Goal: Find contact information: Find contact information

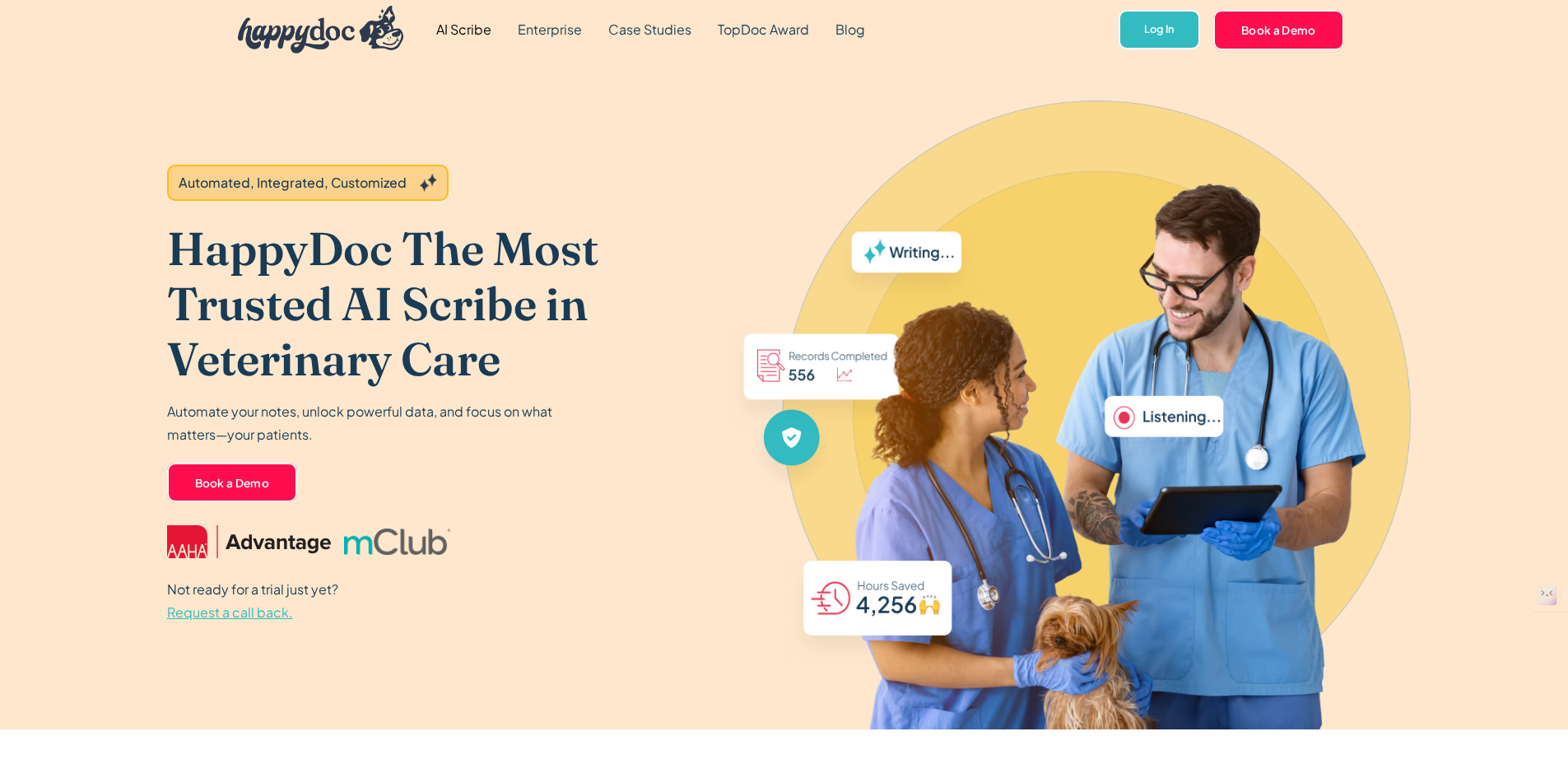
click at [245, 611] on span "Request a call back." at bounding box center [230, 611] width 126 height 17
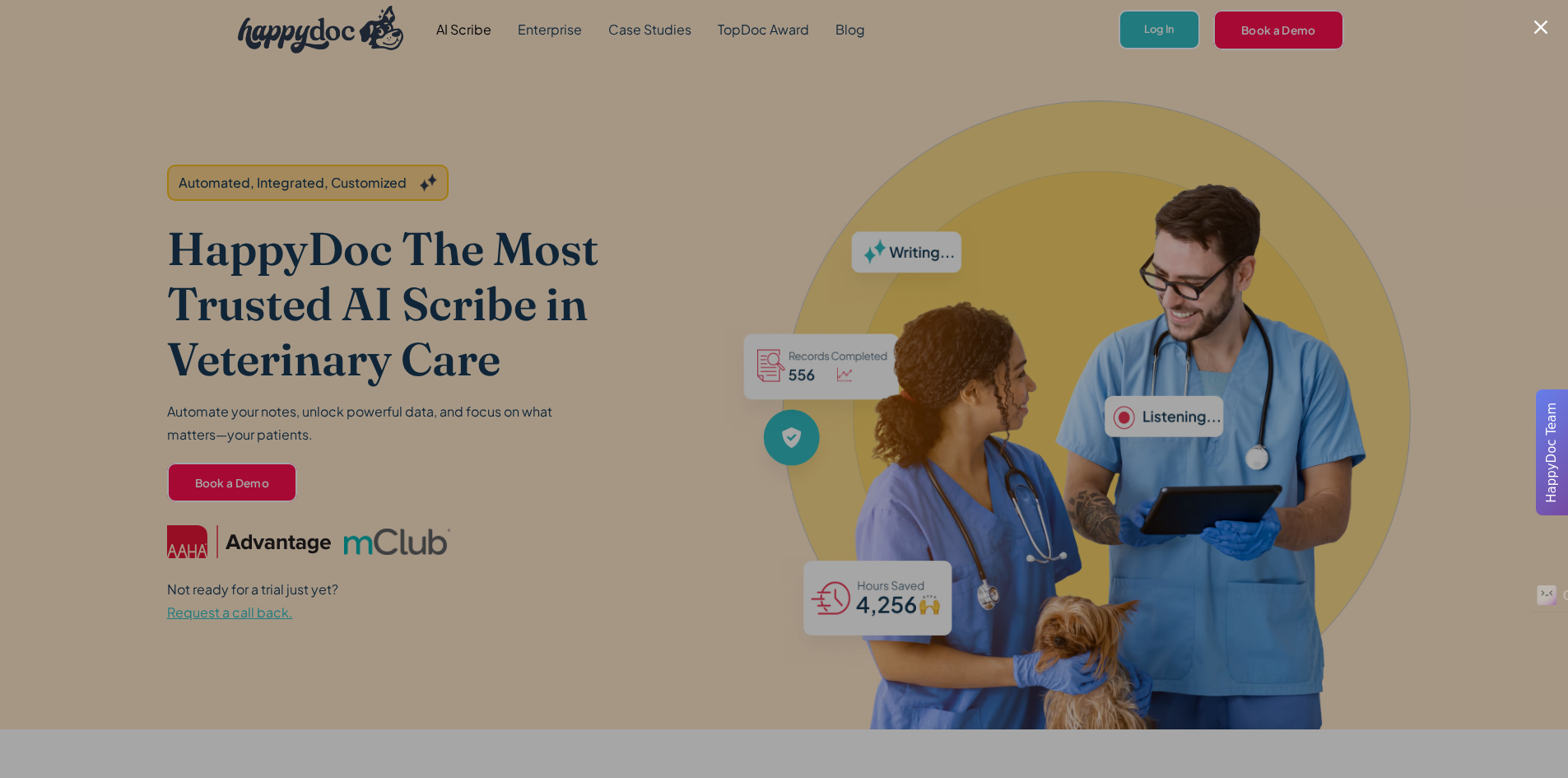
click at [1546, 18] on div at bounding box center [784, 389] width 1568 height 778
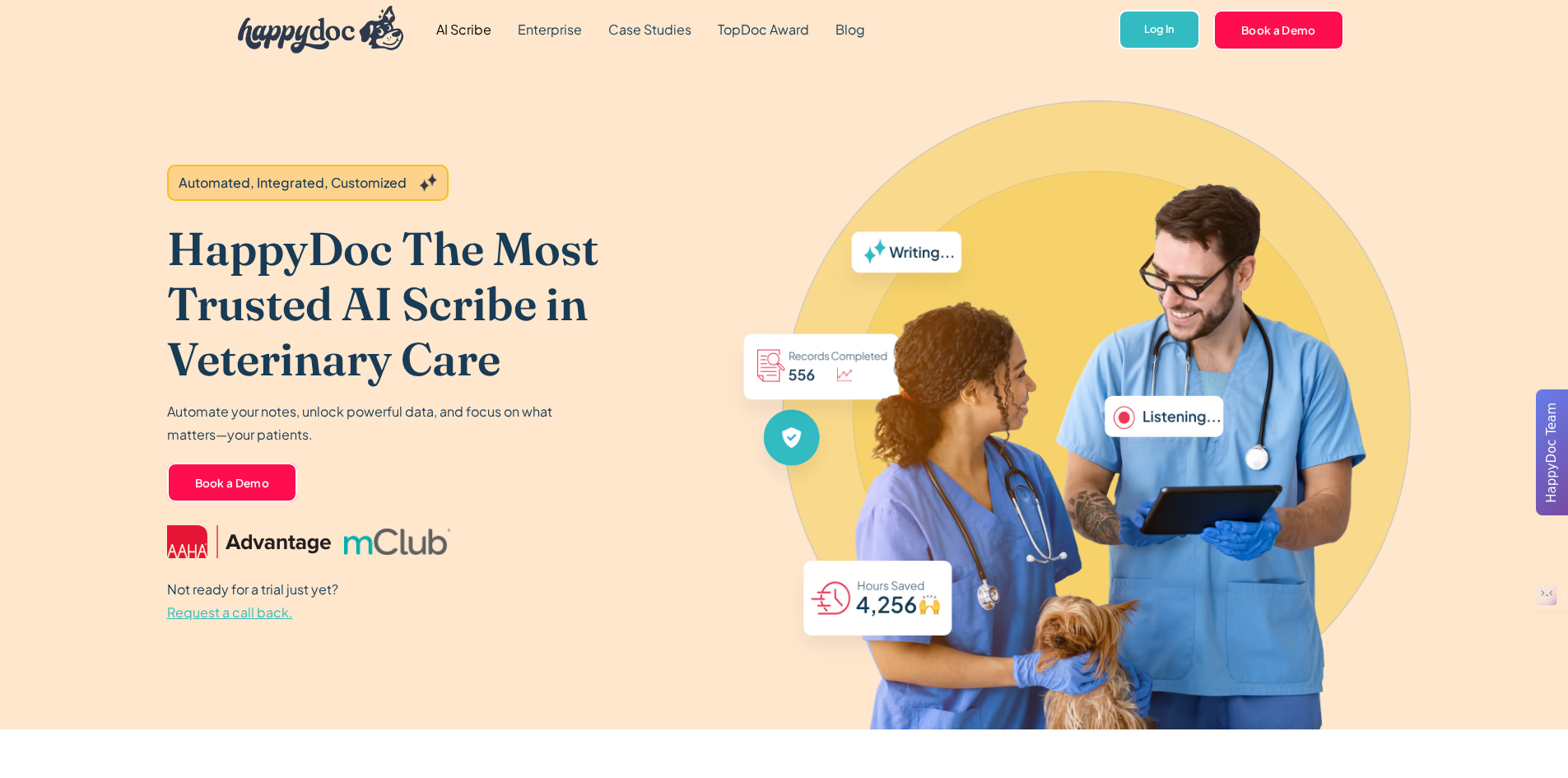
click at [258, 614] on span "Request a call back." at bounding box center [230, 611] width 126 height 17
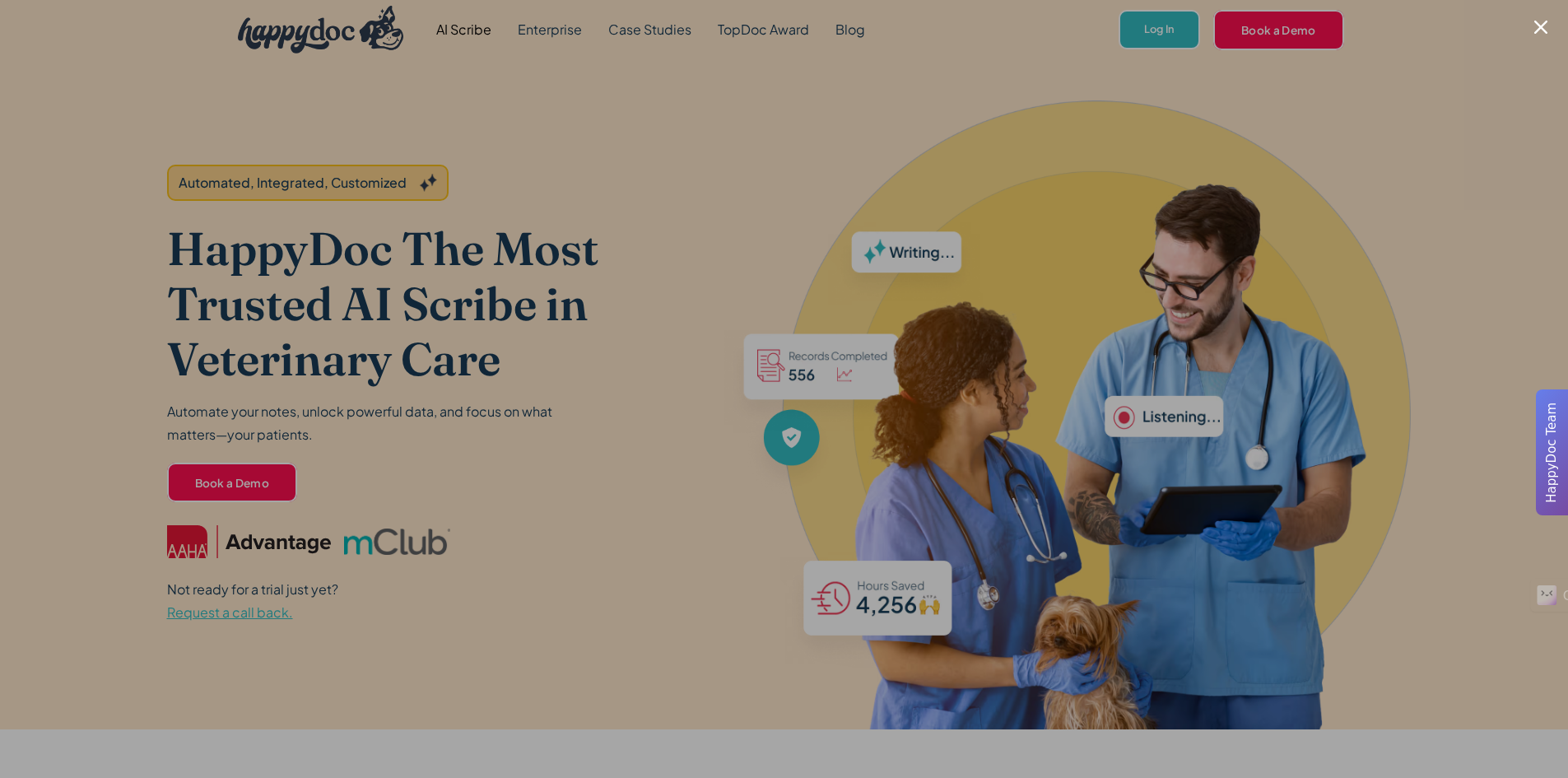
drag, startPoint x: 829, startPoint y: 538, endPoint x: 863, endPoint y: 529, distance: 35.2
click at [863, 529] on div at bounding box center [784, 389] width 1568 height 778
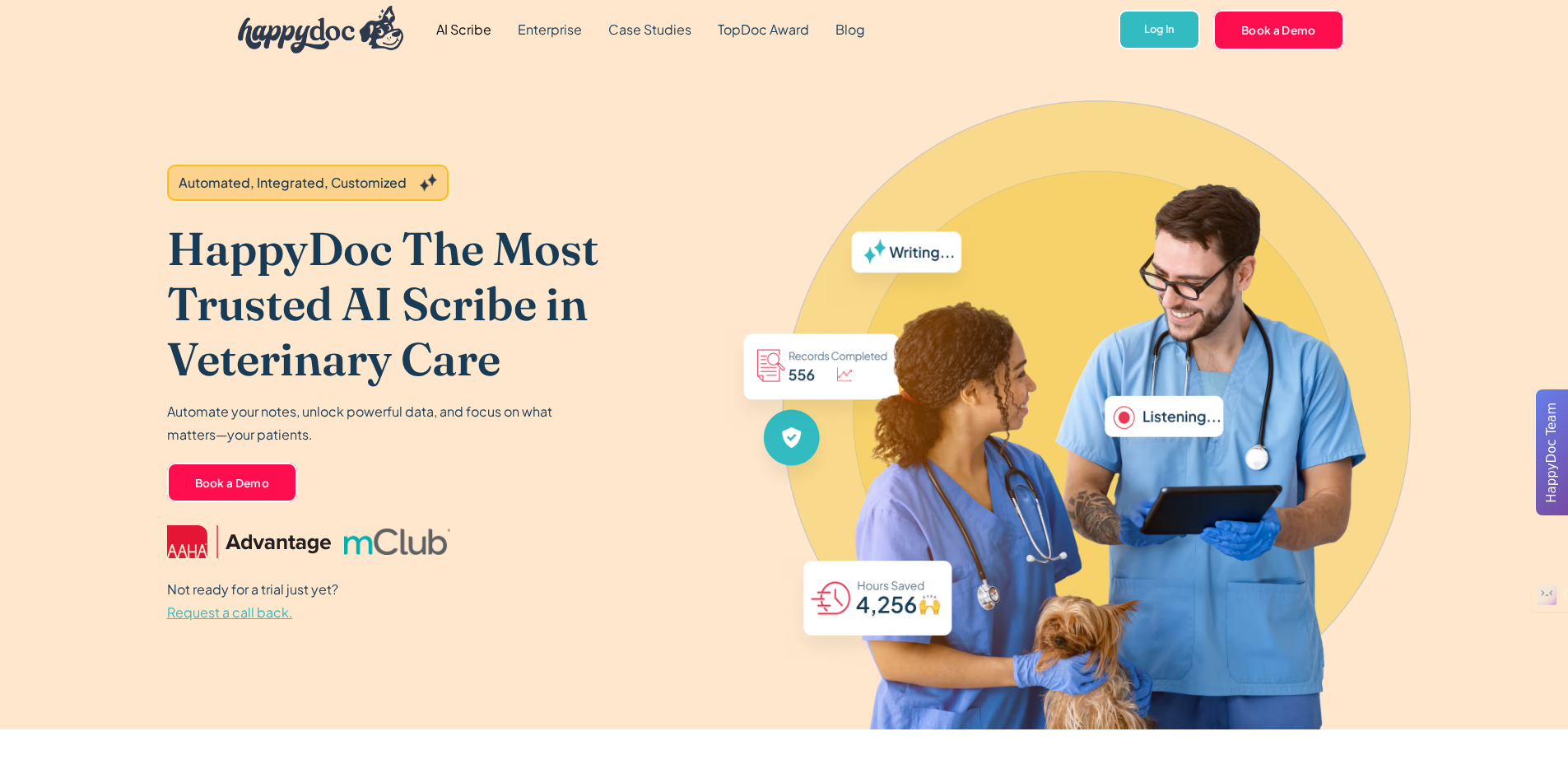
click at [204, 613] on span "Request a call back." at bounding box center [230, 611] width 126 height 17
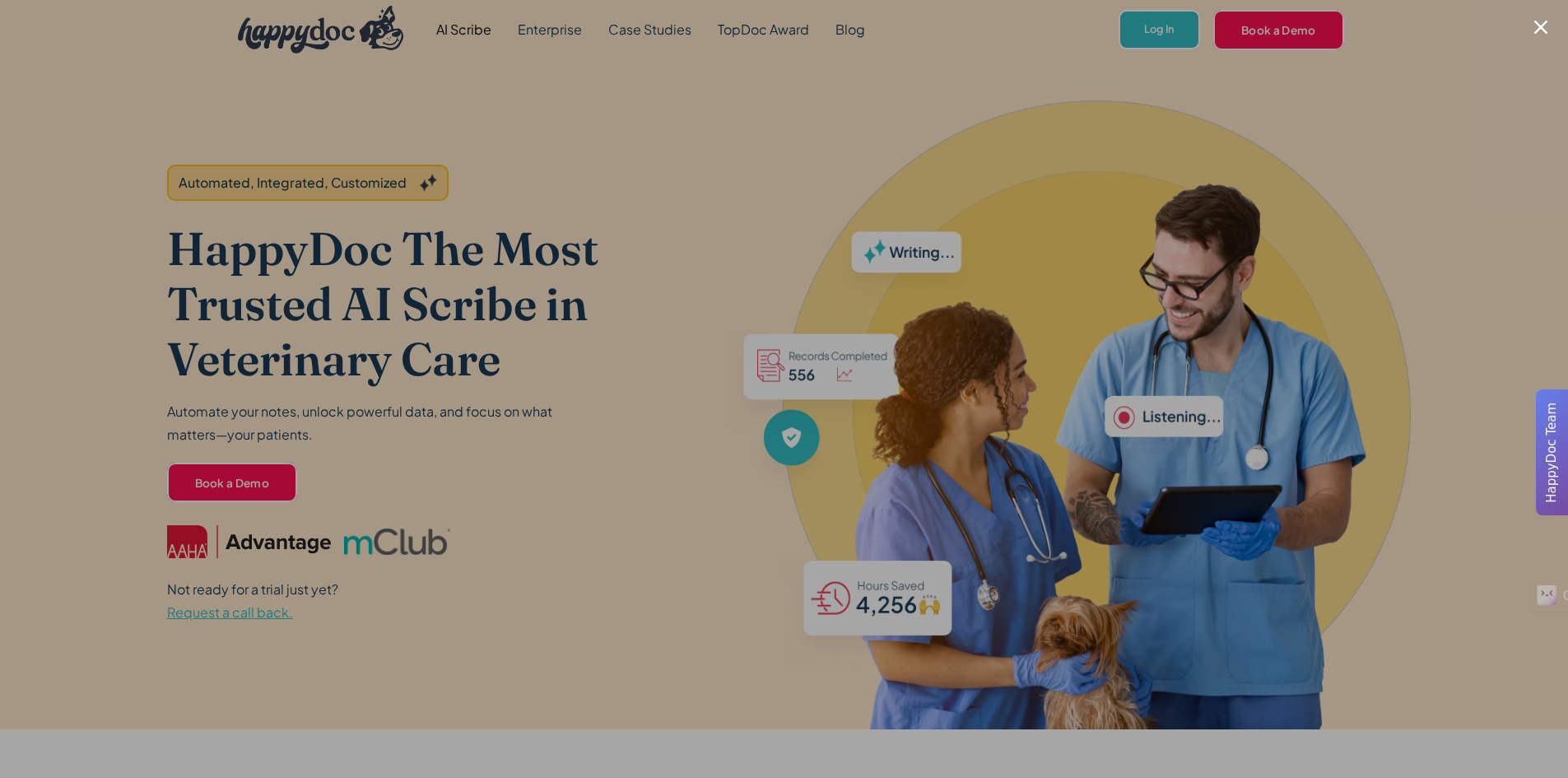
click at [465, 392] on div at bounding box center [784, 389] width 1568 height 778
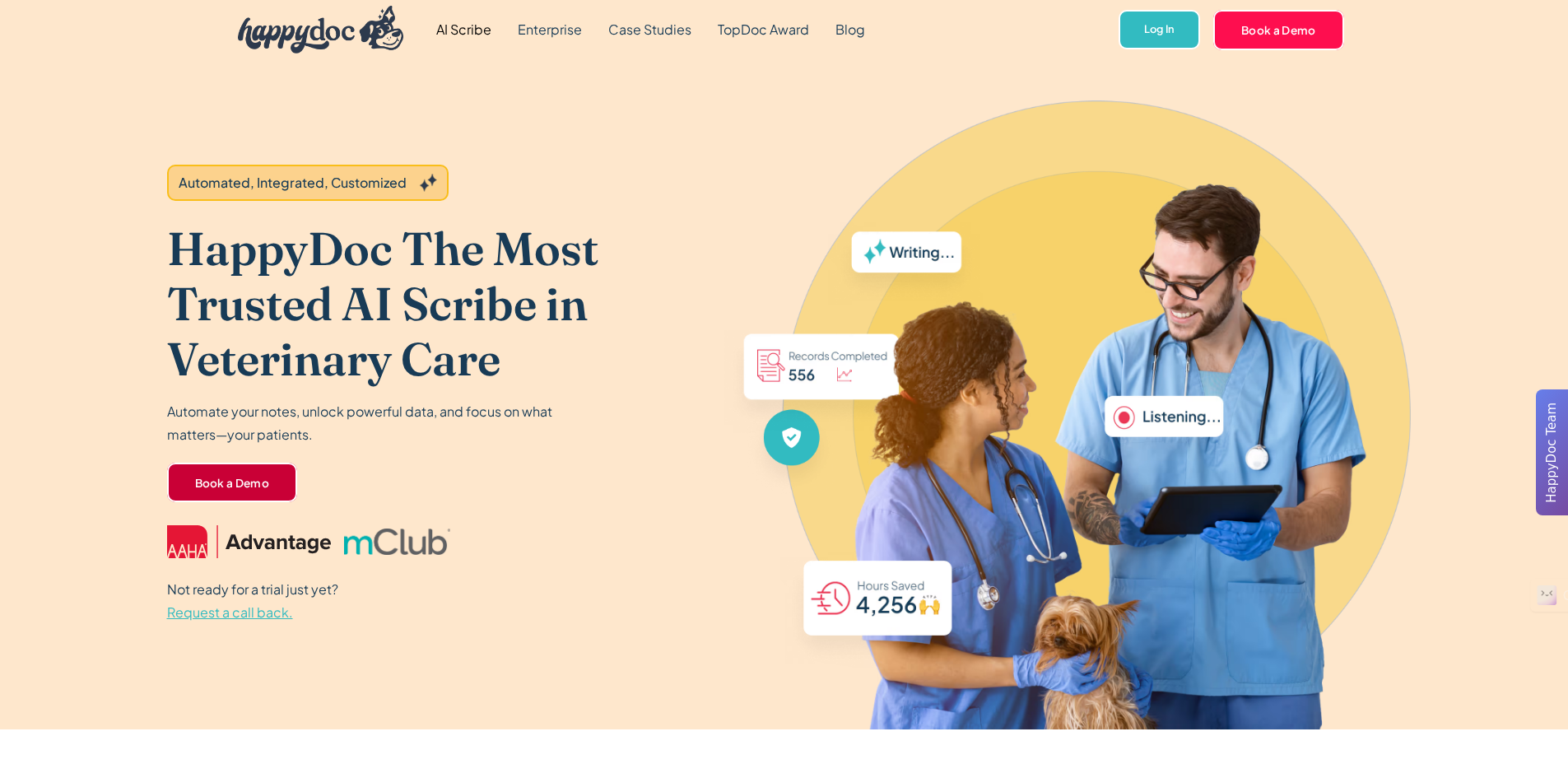
click at [272, 470] on link "Book a Demo" at bounding box center [232, 482] width 131 height 40
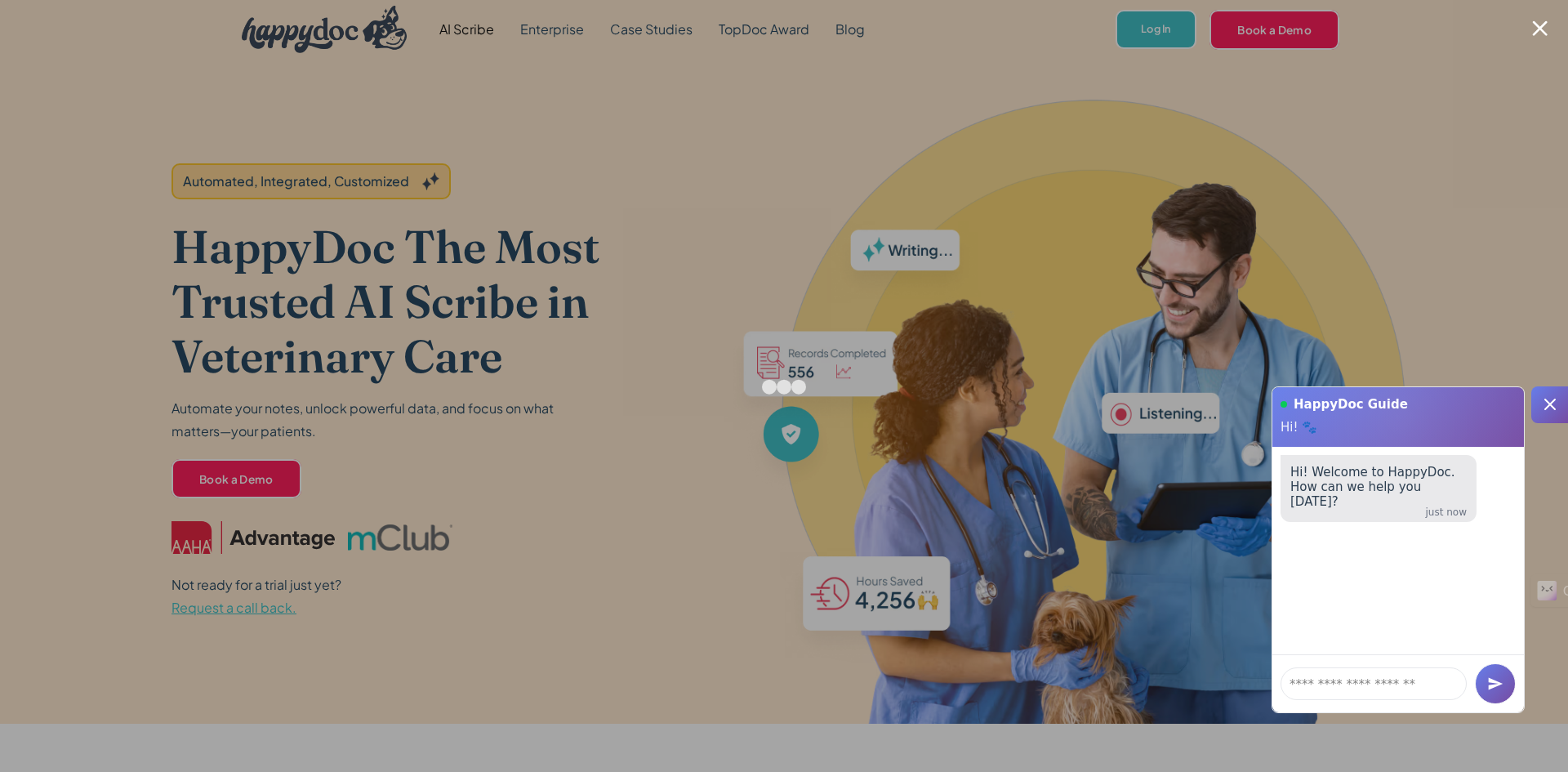
click at [1535, 25] on div at bounding box center [1540, 29] width 16 height 16
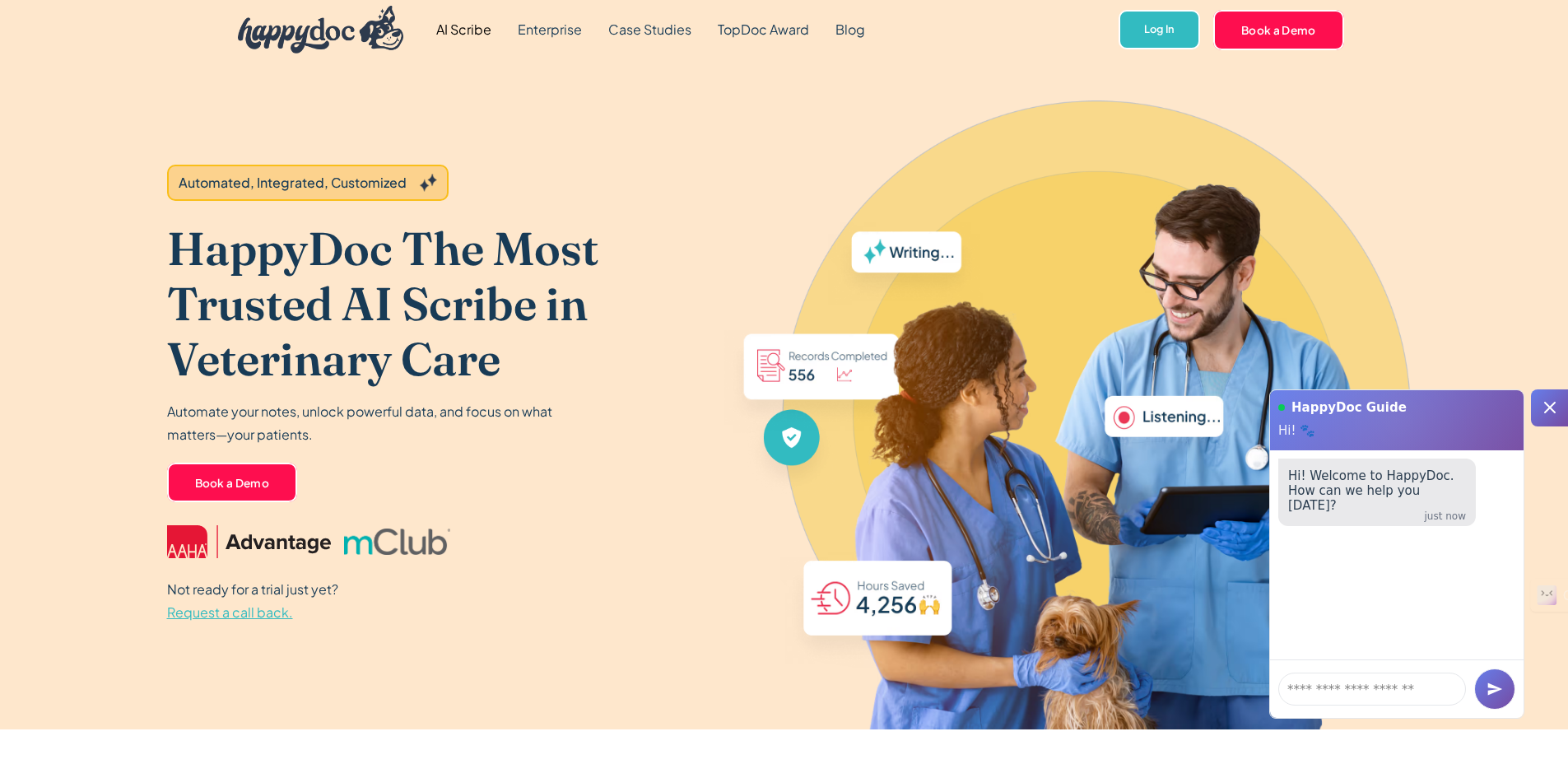
click at [228, 607] on span "Request a call back." at bounding box center [230, 611] width 126 height 17
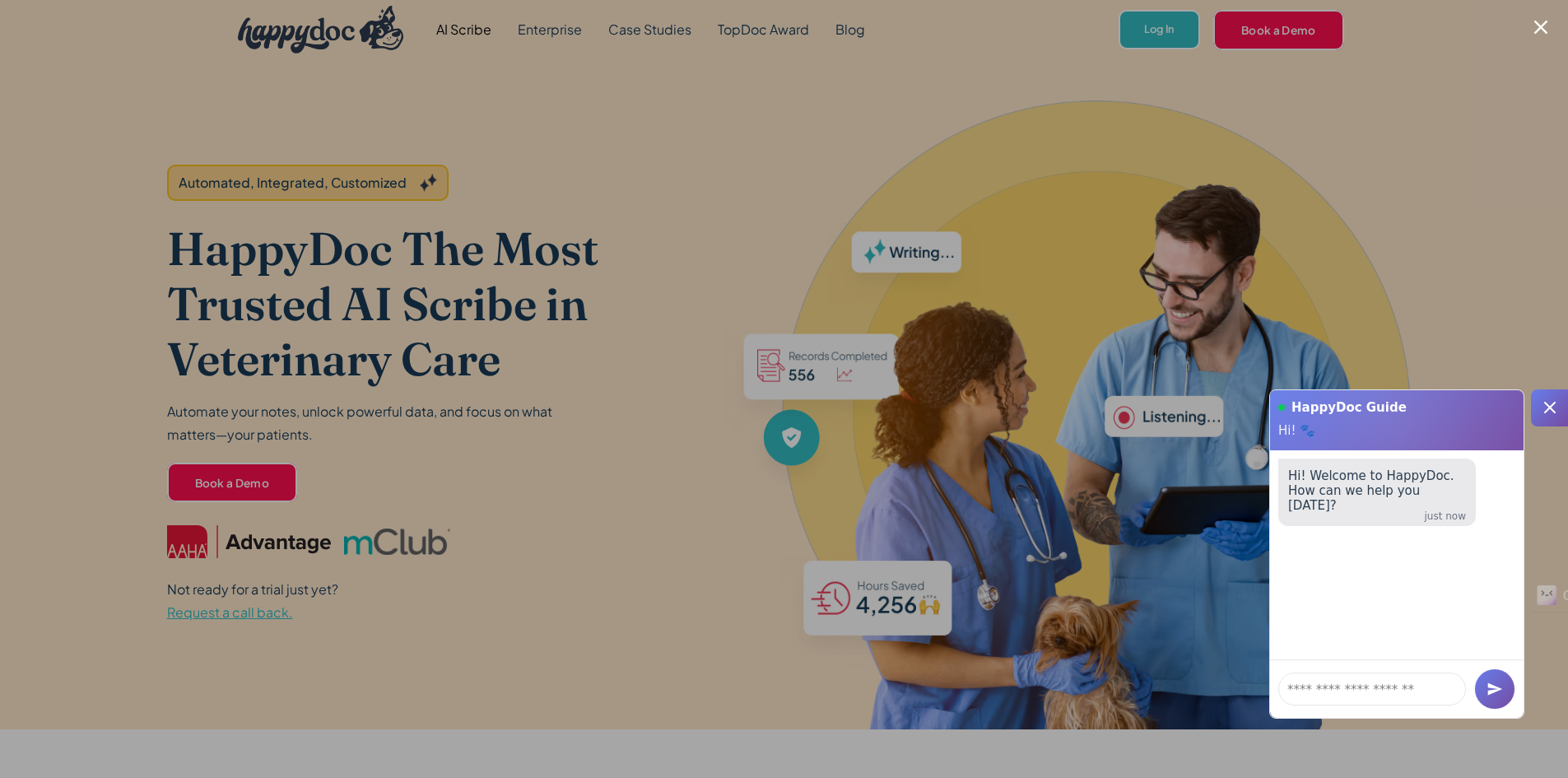
click at [1547, 397] on icon at bounding box center [1550, 407] width 20 height 20
click at [1549, 403] on icon at bounding box center [1550, 407] width 20 height 20
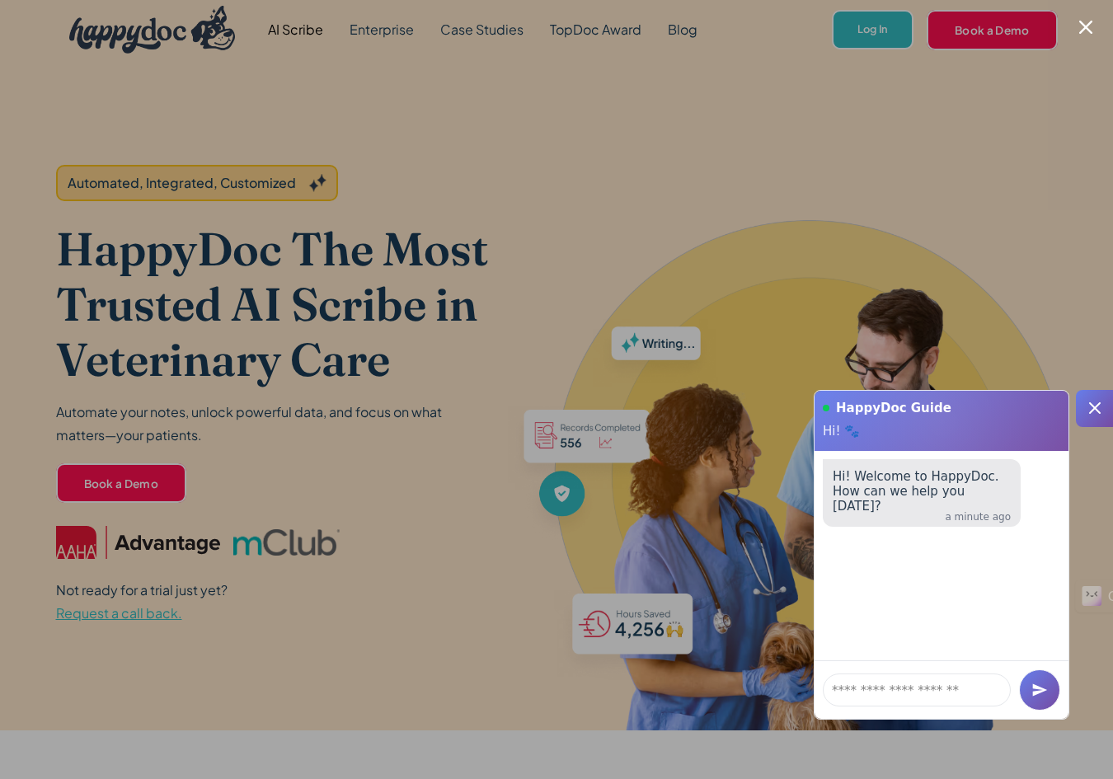
click at [1088, 402] on icon at bounding box center [1095, 408] width 20 height 20
click at [1087, 27] on icon "Close modal" at bounding box center [1085, 27] width 13 height 13
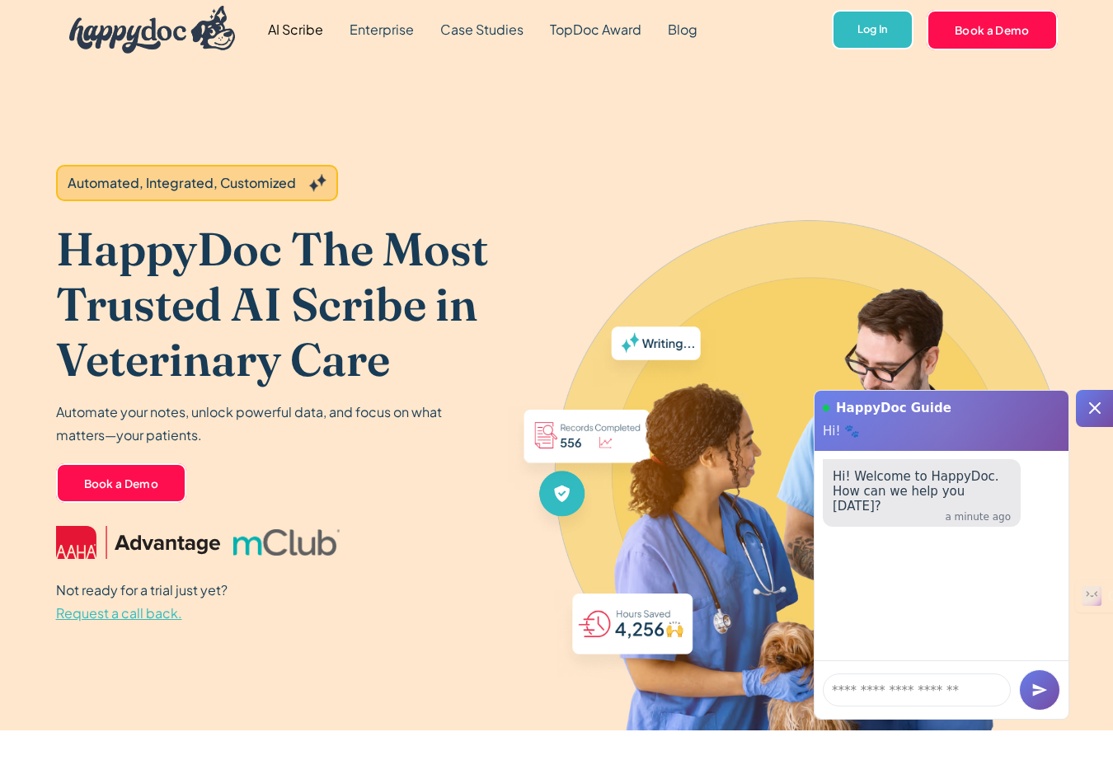
click at [141, 610] on span "Request a call back." at bounding box center [119, 612] width 126 height 17
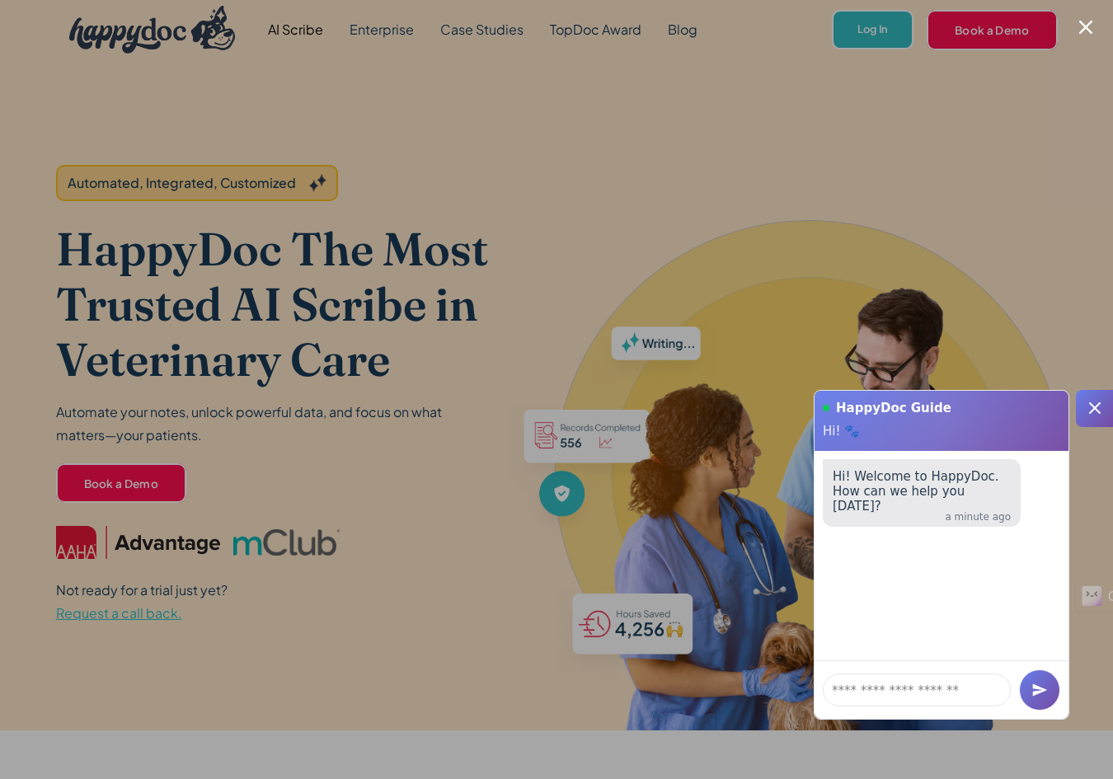
click at [1105, 397] on div at bounding box center [1094, 408] width 37 height 37
click at [1082, 405] on div at bounding box center [1094, 408] width 37 height 37
click at [1083, 405] on div at bounding box center [1094, 408] width 37 height 37
click at [1084, 26] on icon "Close modal" at bounding box center [1085, 27] width 13 height 13
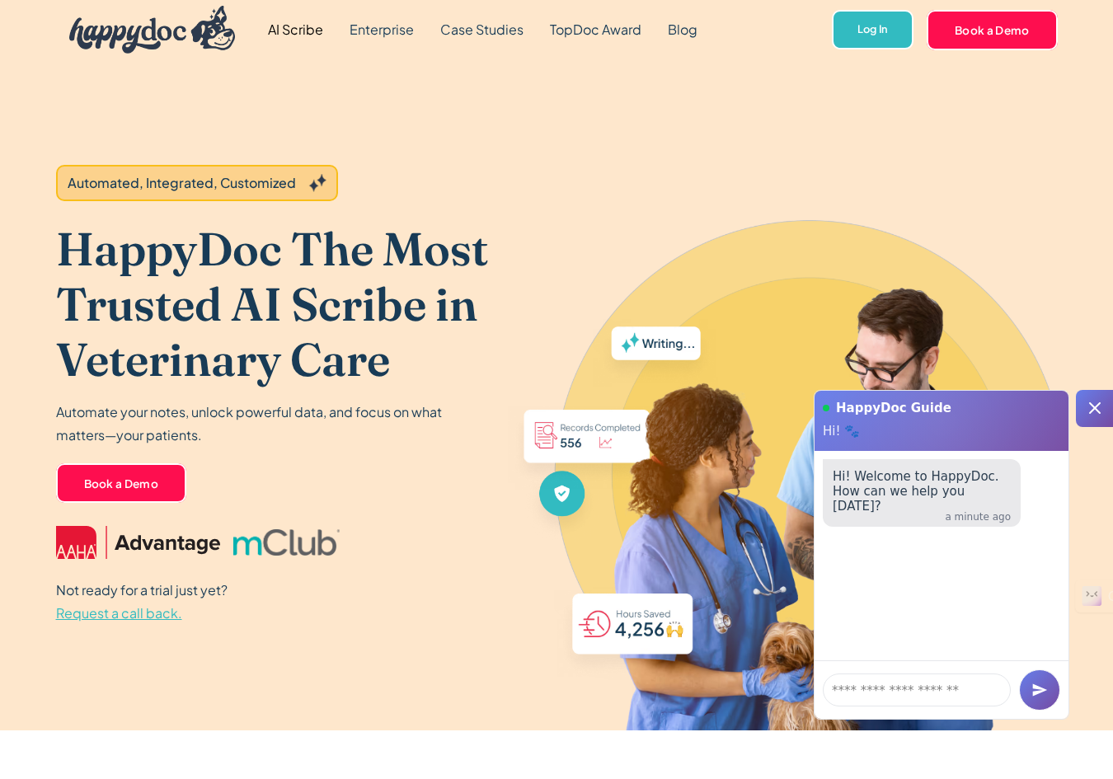
click at [110, 607] on span "Request a call back." at bounding box center [119, 612] width 126 height 17
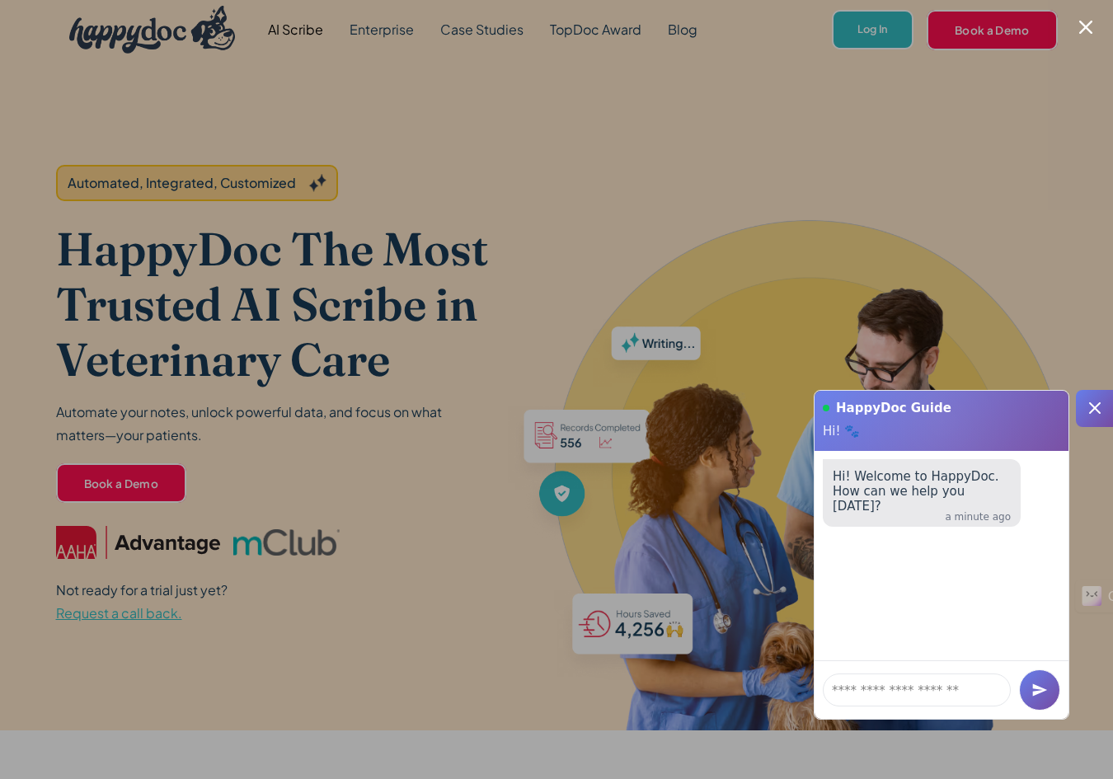
click at [1079, 23] on icon "Close modal" at bounding box center [1085, 27] width 13 height 13
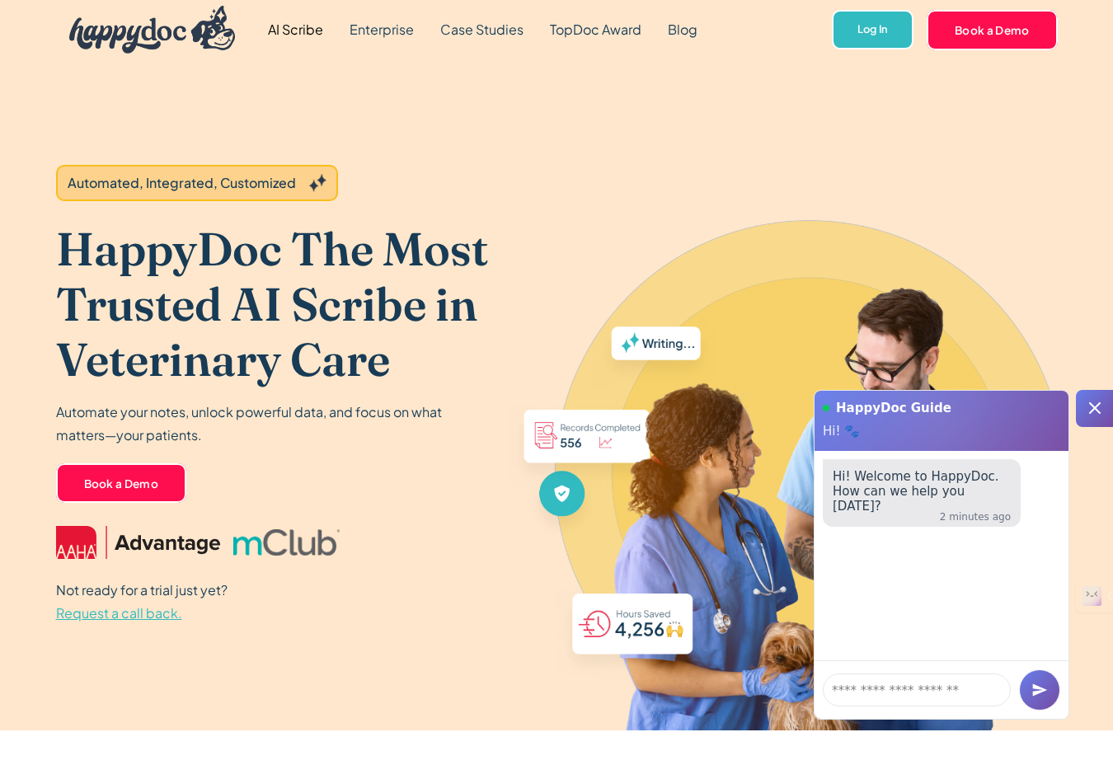
click at [102, 616] on span "Request a call back." at bounding box center [119, 612] width 126 height 17
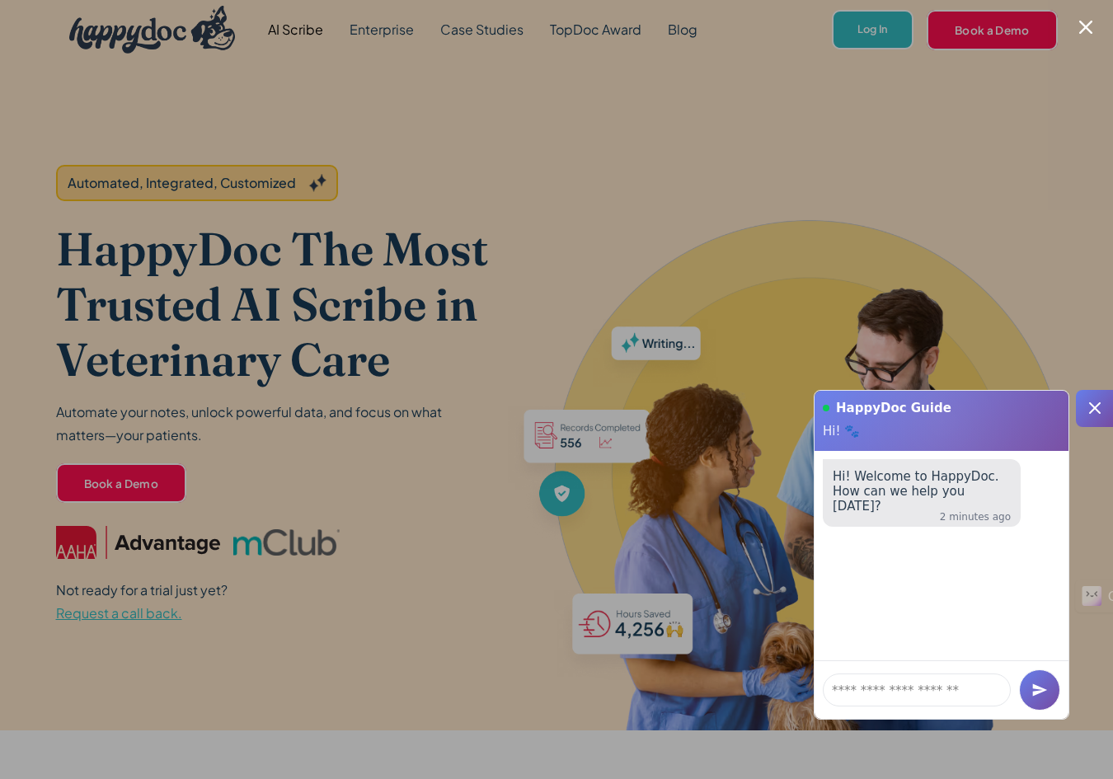
click at [1083, 30] on icon "Close modal" at bounding box center [1085, 27] width 13 height 13
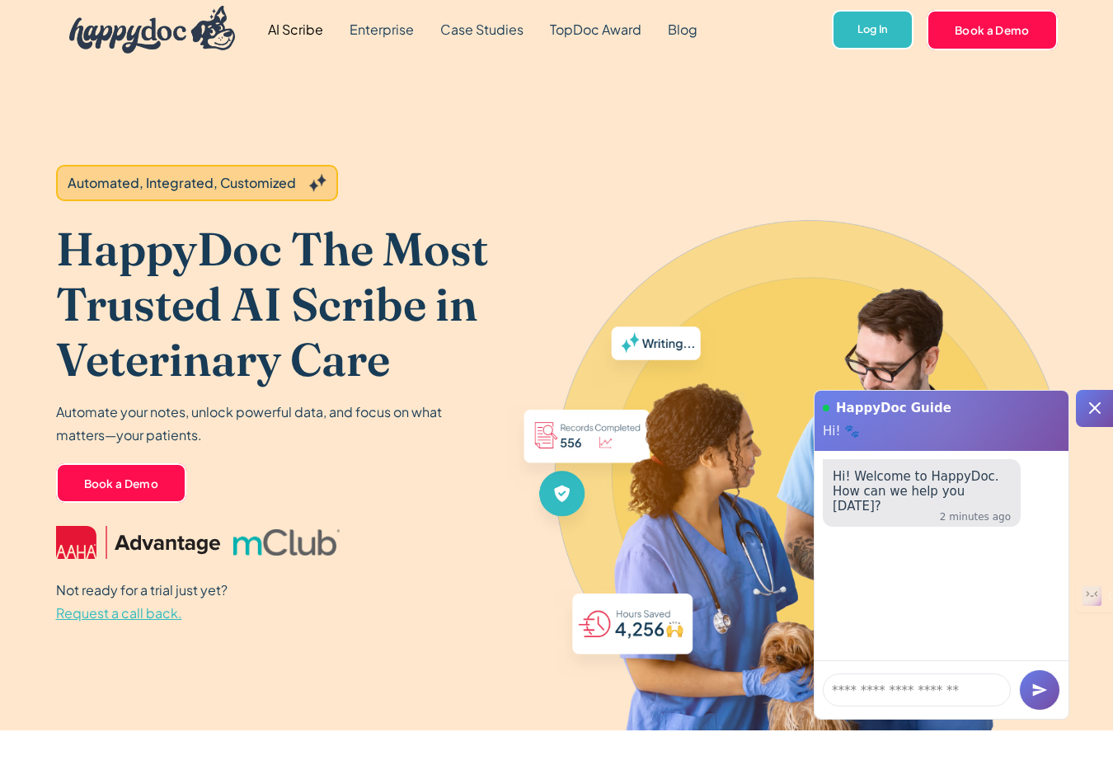
click at [112, 615] on span "Request a call back." at bounding box center [119, 612] width 126 height 17
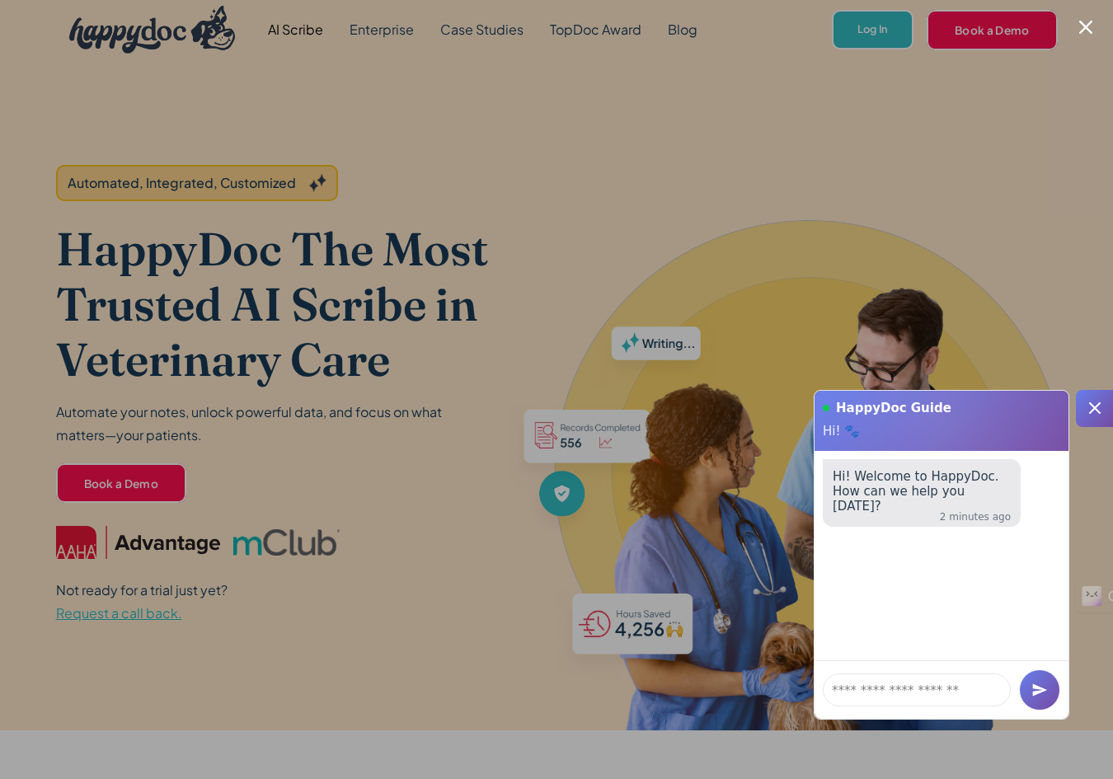
click at [1081, 26] on icon "Close modal" at bounding box center [1085, 27] width 13 height 13
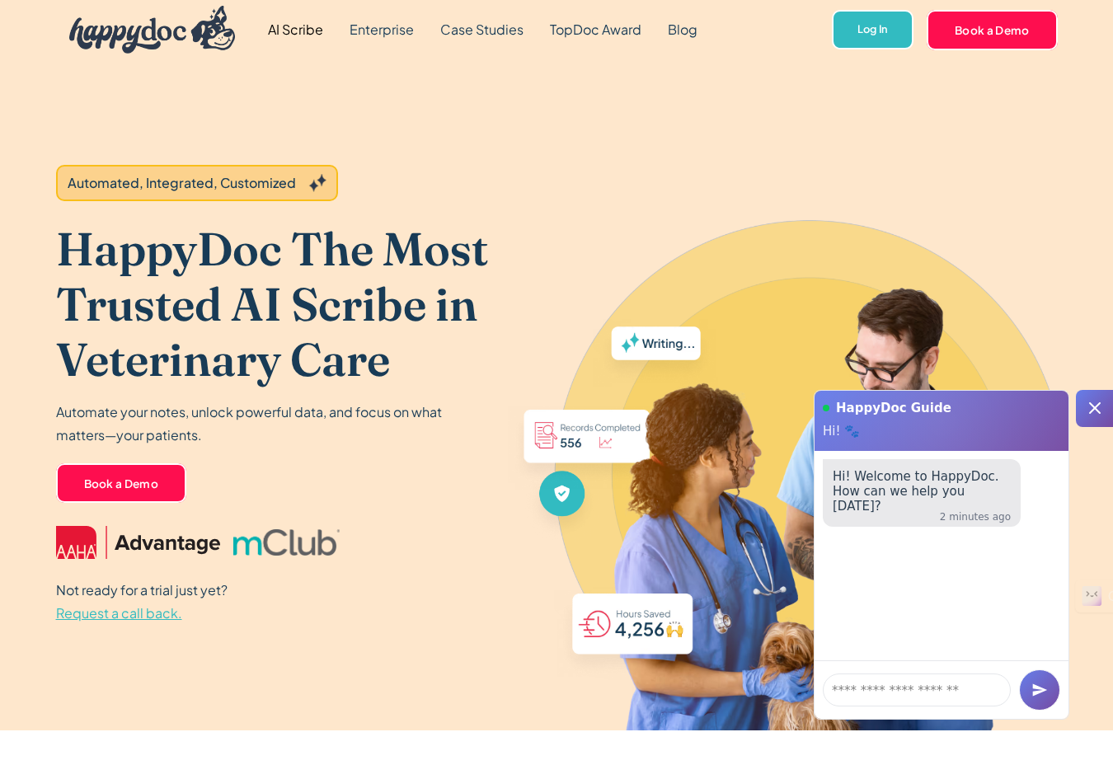
click at [101, 613] on span "Request a call back." at bounding box center [119, 612] width 126 height 17
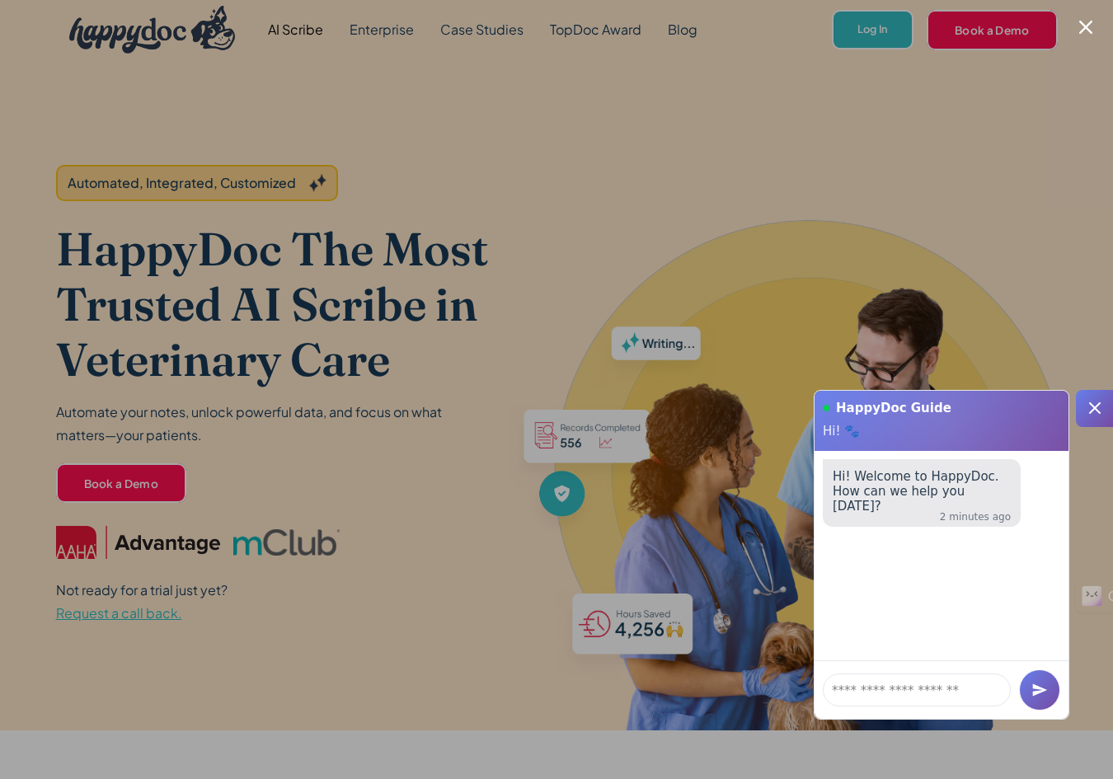
click at [1086, 401] on icon at bounding box center [1095, 408] width 20 height 20
click at [1086, 402] on icon at bounding box center [1095, 408] width 20 height 20
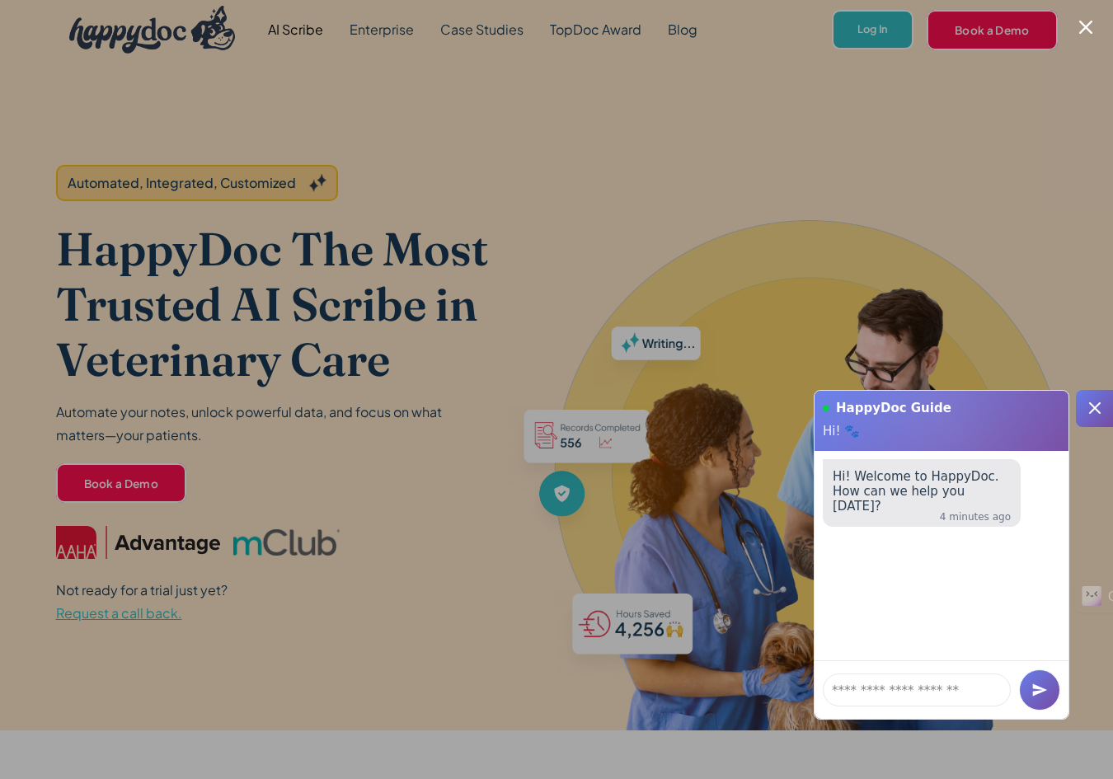
click at [1080, 26] on icon "Close modal" at bounding box center [1085, 27] width 13 height 13
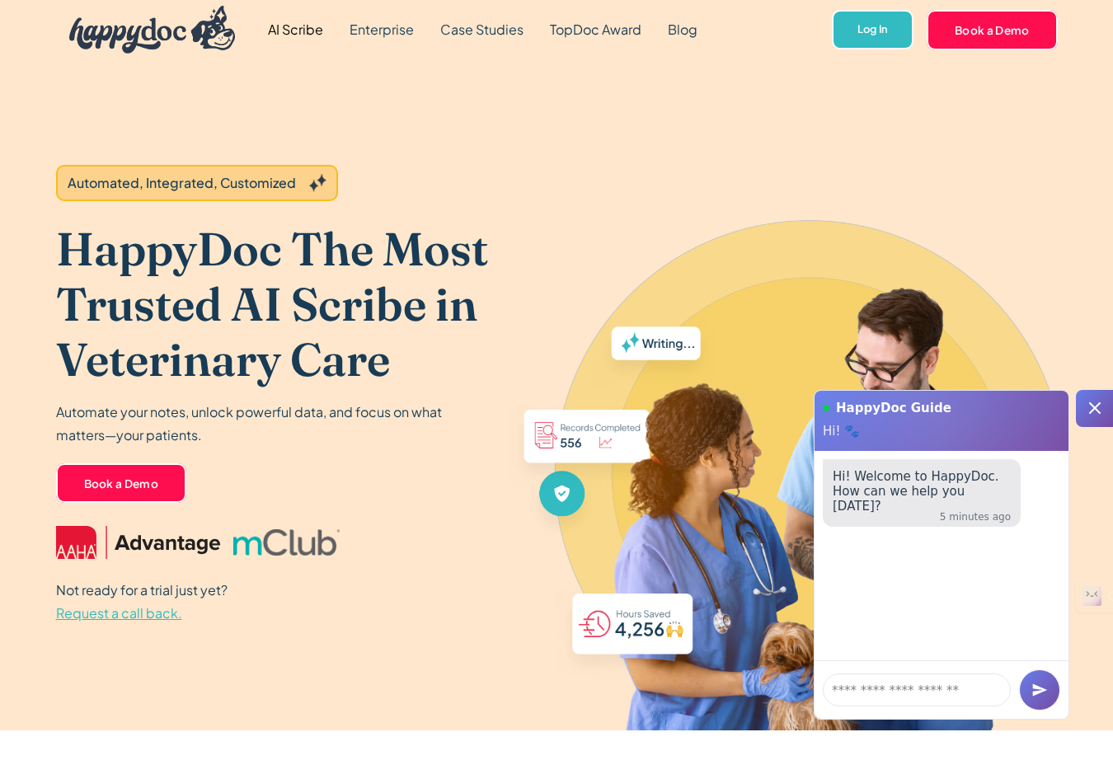
click at [150, 619] on span "Request a call back." at bounding box center [119, 612] width 126 height 17
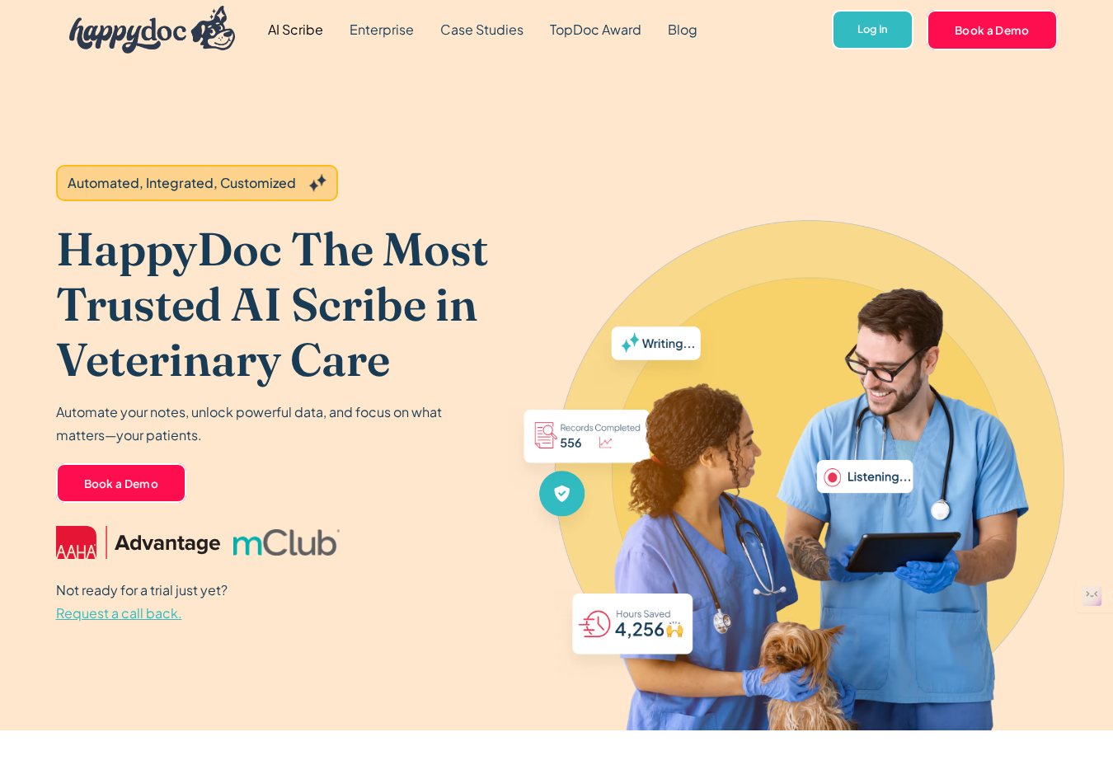
click at [91, 624] on p "Not ready for a trial just yet? Request a call back." at bounding box center [141, 602] width 171 height 46
click at [94, 610] on span "Request a call back." at bounding box center [119, 612] width 126 height 17
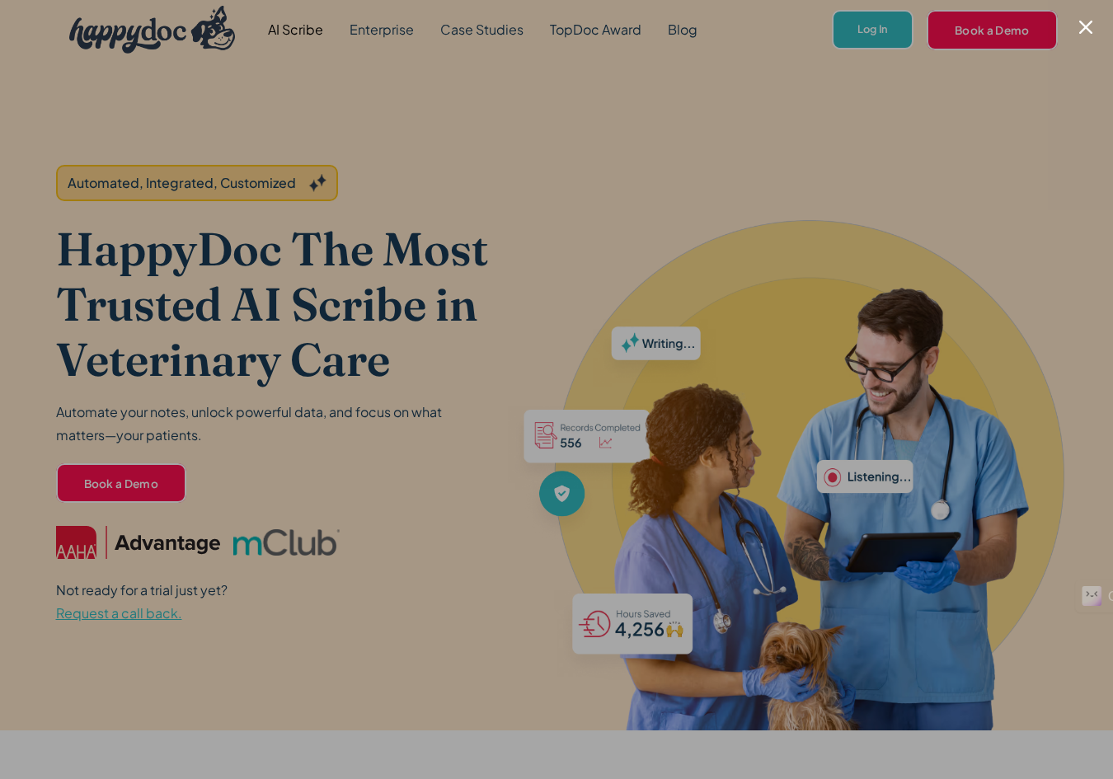
click at [94, 610] on div at bounding box center [556, 389] width 1113 height 779
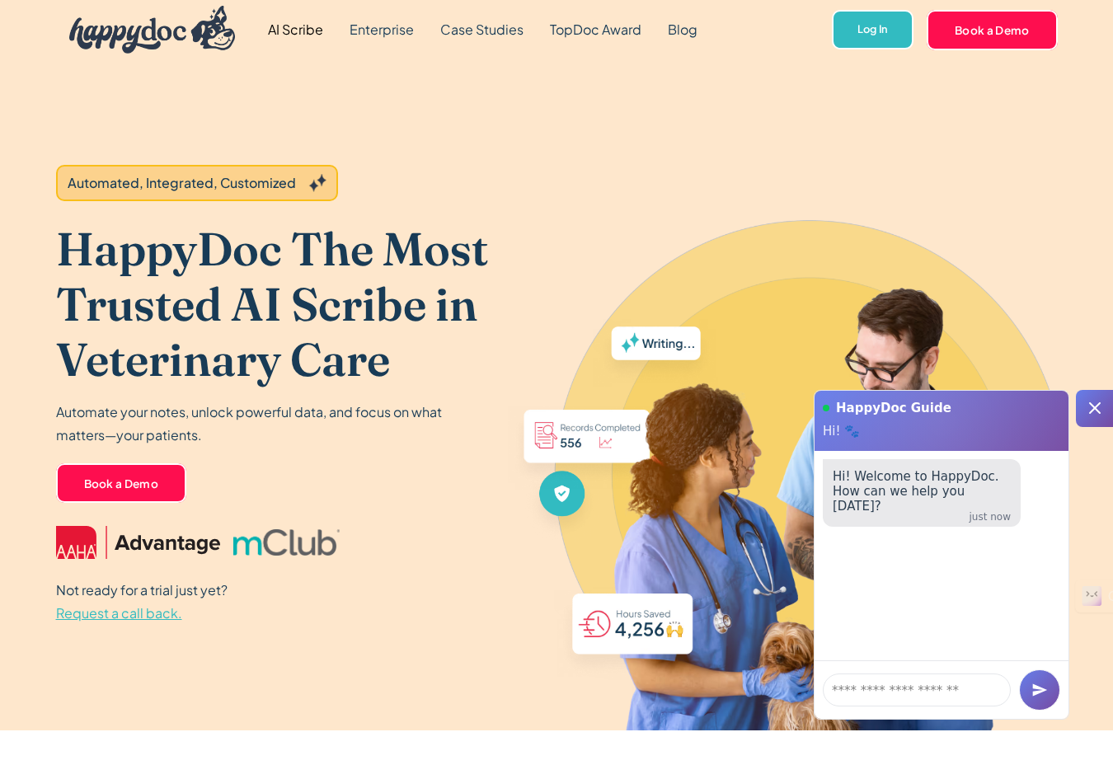
click at [1092, 397] on div at bounding box center [1094, 408] width 37 height 37
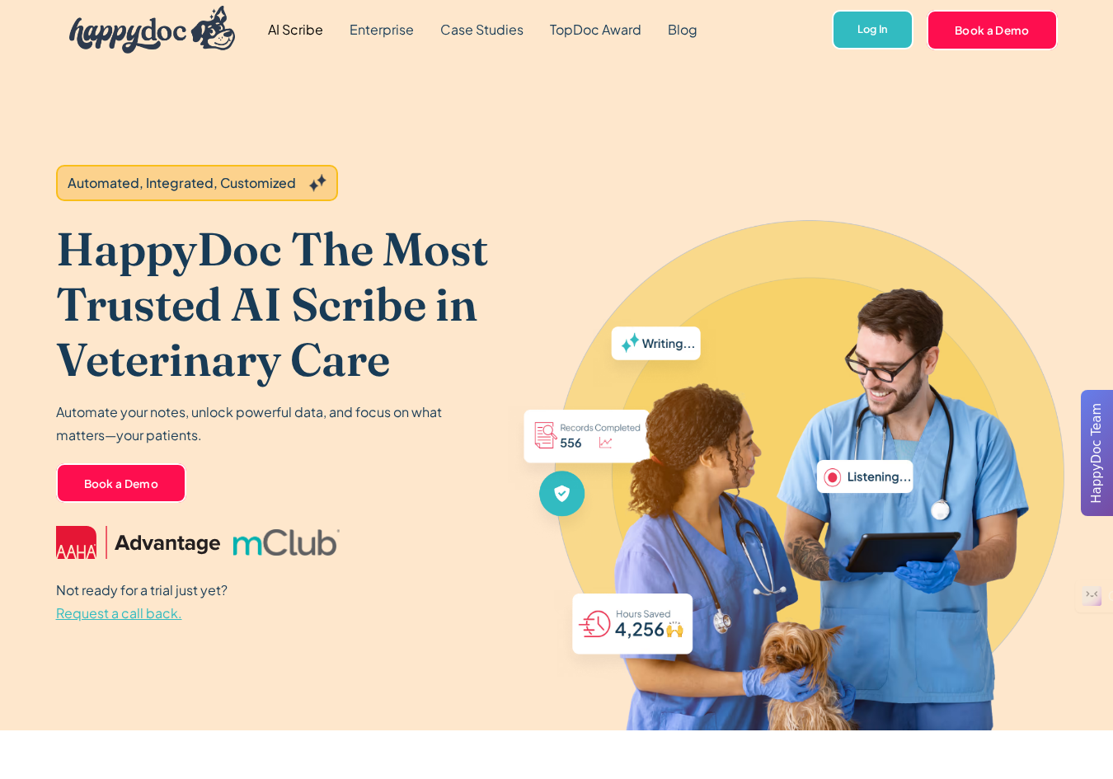
click at [1091, 399] on div "HappyDoc Team" at bounding box center [1096, 453] width 19 height 114
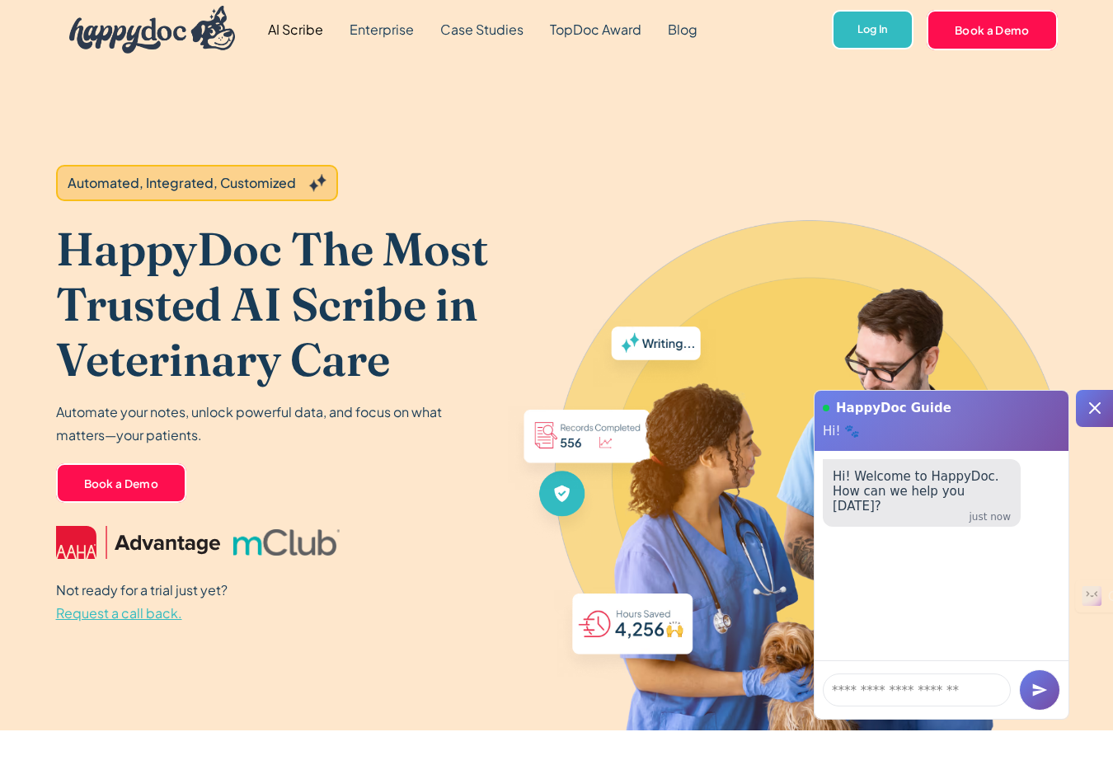
click at [1099, 399] on icon at bounding box center [1095, 408] width 20 height 20
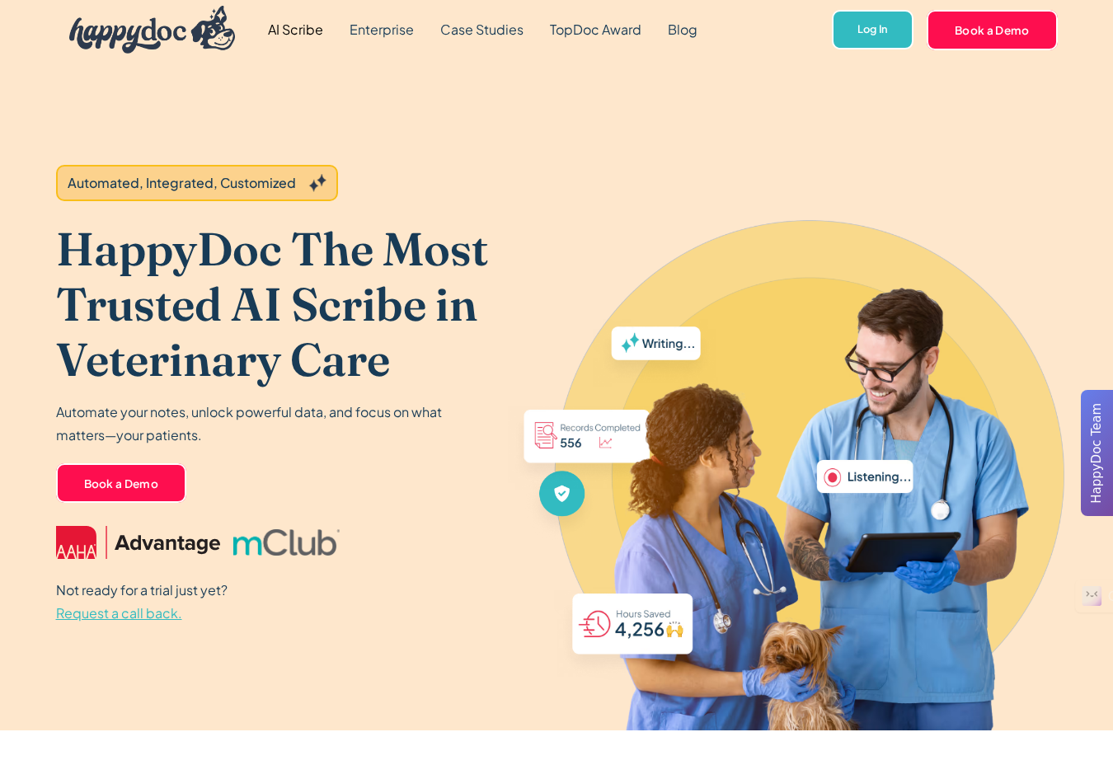
click at [142, 620] on span "Request a call back." at bounding box center [119, 612] width 126 height 17
